Goal: Book appointment/travel/reservation

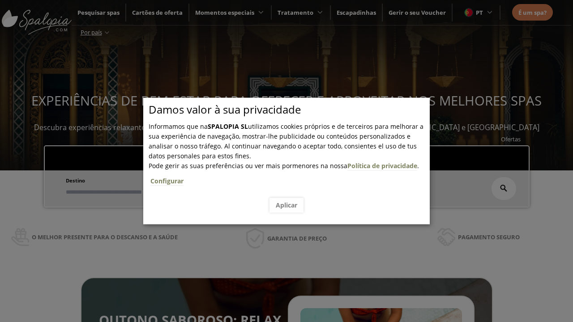
scroll to position [152, 0]
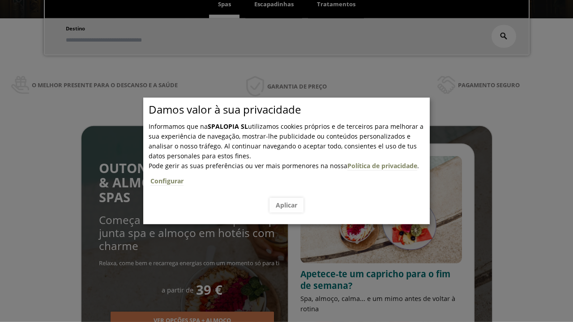
click at [274, 4] on span "Escapadinhas" at bounding box center [273, 4] width 39 height 8
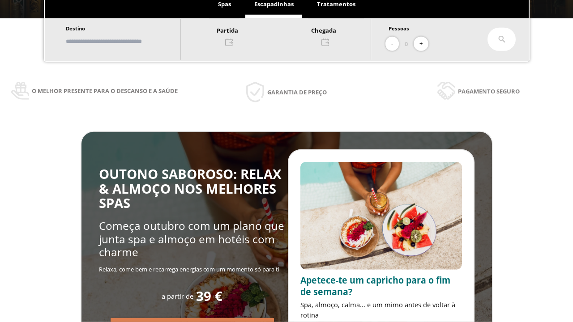
click at [126, 41] on input "text" at bounding box center [118, 42] width 111 height 16
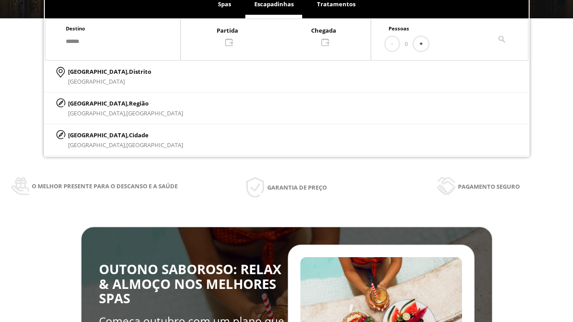
type input "******"
click at [89, 135] on p "[GEOGRAPHIC_DATA], Cidade" at bounding box center [125, 135] width 115 height 10
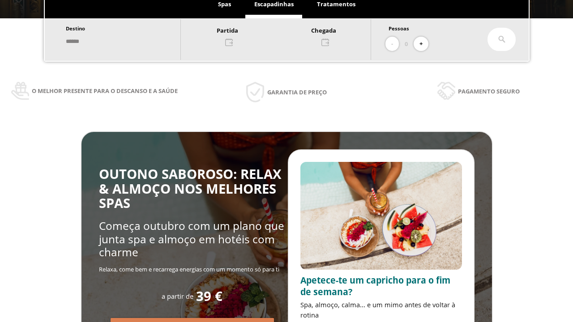
click at [285, 35] on div at bounding box center [276, 35] width 190 height 21
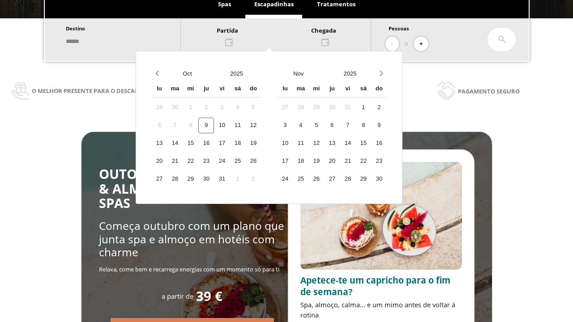
click at [245, 125] on div "11" at bounding box center [238, 126] width 16 height 16
click at [261, 125] on div "12" at bounding box center [253, 126] width 16 height 16
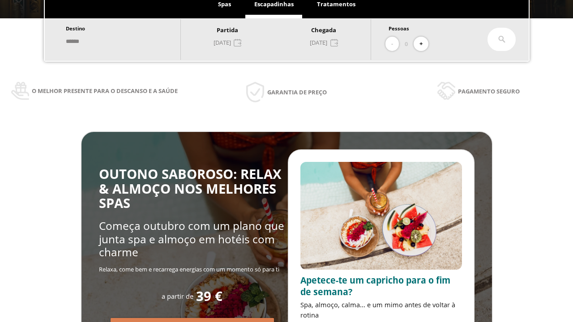
click at [424, 44] on button "+" at bounding box center [420, 44] width 15 height 15
click at [502, 39] on icon at bounding box center [501, 39] width 7 height 7
